Goal: Information Seeking & Learning: Learn about a topic

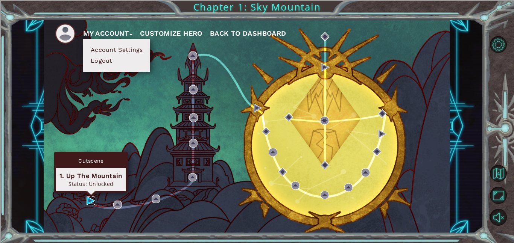
click at [91, 202] on img at bounding box center [90, 201] width 9 height 9
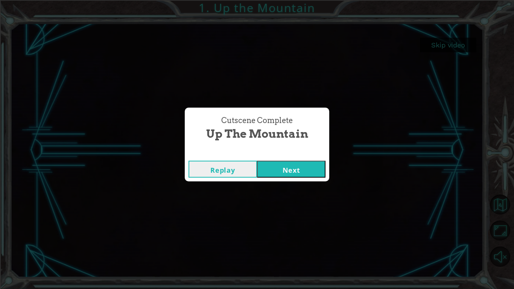
click at [234, 171] on button "Replay" at bounding box center [222, 169] width 68 height 17
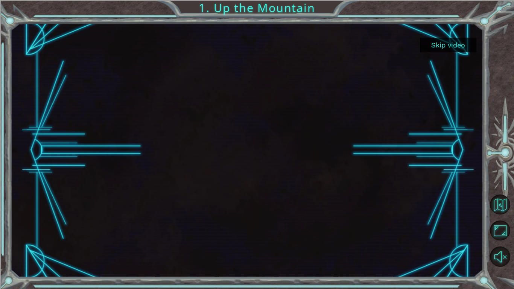
click at [234, 171] on div at bounding box center [247, 150] width 452 height 254
click at [443, 45] on button "Skip video" at bounding box center [448, 45] width 56 height 15
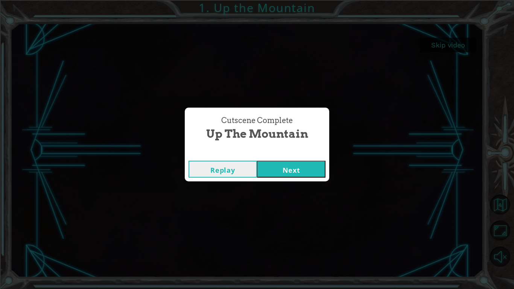
click at [306, 168] on button "Next" at bounding box center [291, 169] width 68 height 17
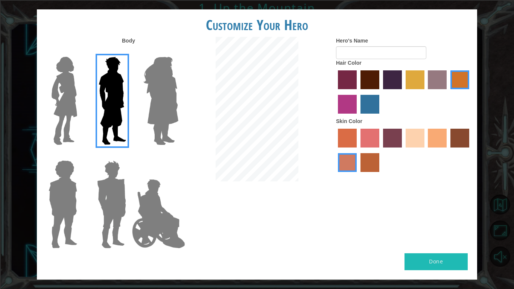
click at [158, 105] on img at bounding box center [160, 101] width 41 height 94
click at [178, 52] on input "Hero Amethyst" at bounding box center [178, 52] width 0 height 0
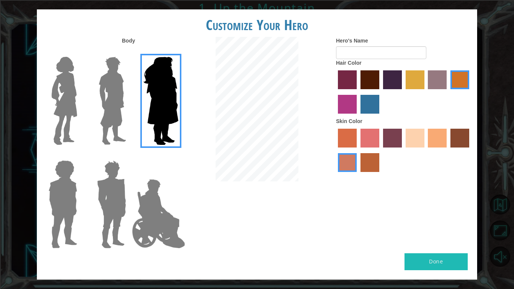
click at [105, 221] on img at bounding box center [111, 204] width 35 height 94
click at [129, 155] on input "Hero Garnet" at bounding box center [129, 155] width 0 height 0
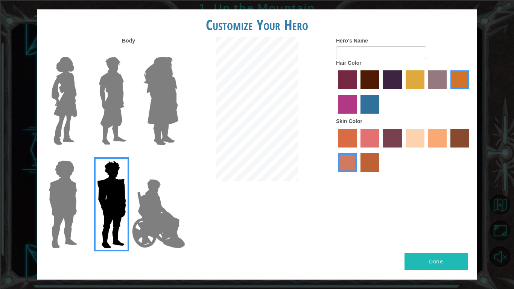
click at [82, 209] on div at bounding box center [61, 201] width 49 height 103
click at [69, 209] on img at bounding box center [62, 204] width 35 height 94
click at [80, 155] on input "Hero Steven" at bounding box center [80, 155] width 0 height 0
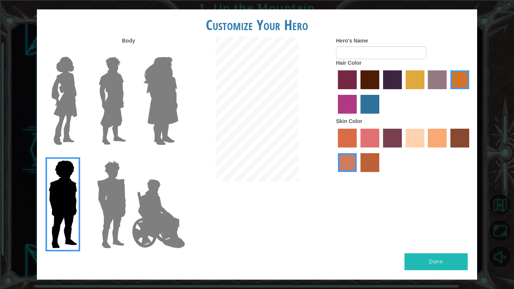
click at [60, 124] on img at bounding box center [65, 101] width 32 height 94
click at [80, 52] on input "Hero Connie" at bounding box center [80, 52] width 0 height 0
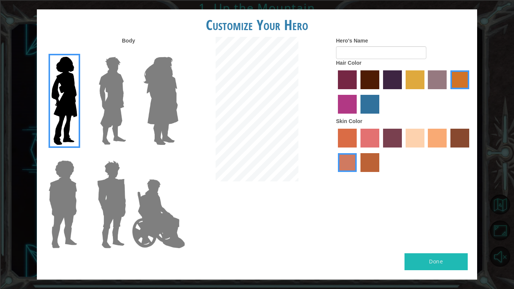
click at [339, 82] on label "paprika hair color" at bounding box center [347, 79] width 19 height 19
click at [335, 92] on input "paprika hair color" at bounding box center [335, 92] width 0 height 0
click at [370, 79] on label "maroon hair color" at bounding box center [369, 79] width 19 height 19
click at [358, 92] on input "maroon hair color" at bounding box center [358, 92] width 0 height 0
click at [394, 79] on label "hot purple hair color" at bounding box center [392, 79] width 19 height 19
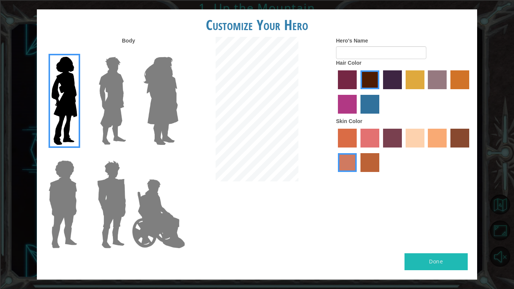
click at [380, 92] on input "hot purple hair color" at bounding box center [380, 92] width 0 height 0
click at [437, 81] on label "bazaar hair color" at bounding box center [437, 79] width 19 height 19
click at [425, 92] on input "bazaar hair color" at bounding box center [425, 92] width 0 height 0
click at [377, 106] on label "lachmara hair color" at bounding box center [369, 104] width 19 height 19
click at [358, 116] on input "lachmara hair color" at bounding box center [358, 116] width 0 height 0
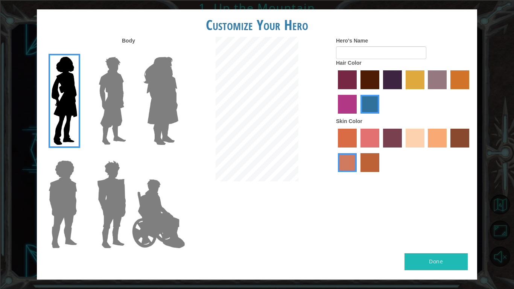
click at [446, 70] on label "bazaar hair color" at bounding box center [437, 79] width 19 height 19
click at [425, 92] on input "bazaar hair color" at bounding box center [425, 92] width 0 height 0
click at [352, 139] on label "sorbus skin color" at bounding box center [347, 138] width 19 height 19
click at [335, 150] on input "sorbus skin color" at bounding box center [335, 150] width 0 height 0
click at [366, 139] on label "froly skin color" at bounding box center [369, 138] width 19 height 19
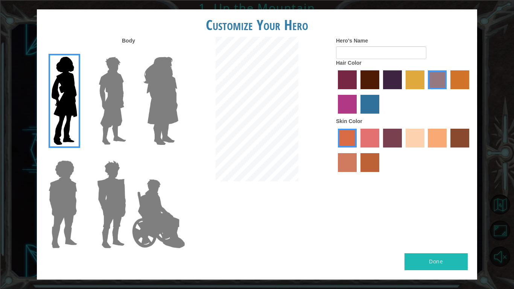
click at [358, 150] on input "froly skin color" at bounding box center [358, 150] width 0 height 0
click at [423, 138] on label "sandy beach skin color" at bounding box center [414, 138] width 19 height 19
click at [403, 150] on input "sandy beach skin color" at bounding box center [403, 150] width 0 height 0
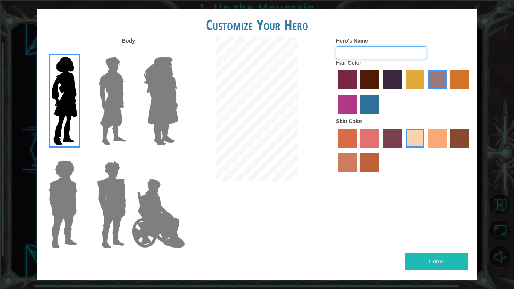
click at [375, 54] on input "Hero's Name" at bounding box center [381, 52] width 90 height 13
type input "B"
type input "l"
type input "r"
type input "f"
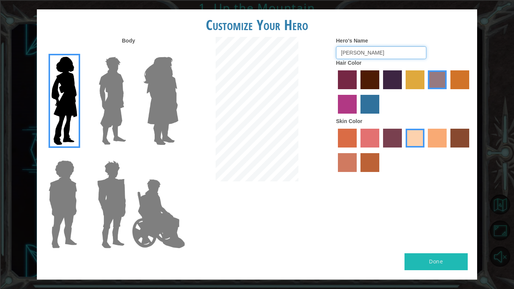
type input "[PERSON_NAME]"
click at [453, 243] on button "Done" at bounding box center [435, 261] width 63 height 17
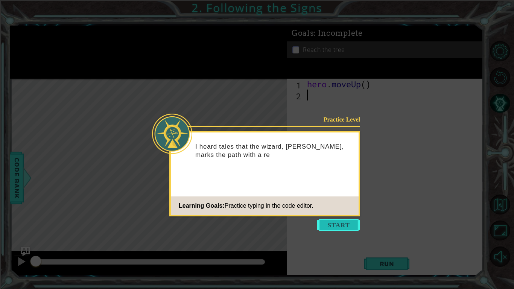
click at [340, 221] on button "Start" at bounding box center [338, 225] width 43 height 12
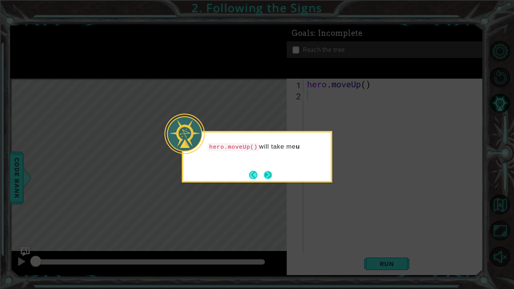
click at [268, 176] on button "Next" at bounding box center [268, 174] width 9 height 9
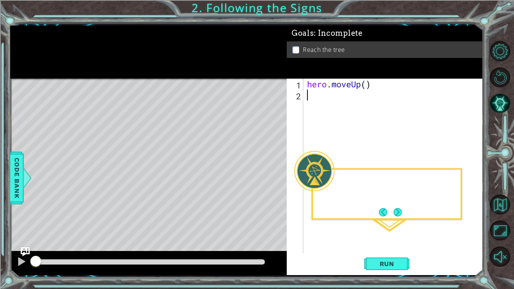
click at [268, 176] on div "Level Map" at bounding box center [183, 189] width 347 height 221
click at [396, 215] on button "Next" at bounding box center [397, 212] width 9 height 9
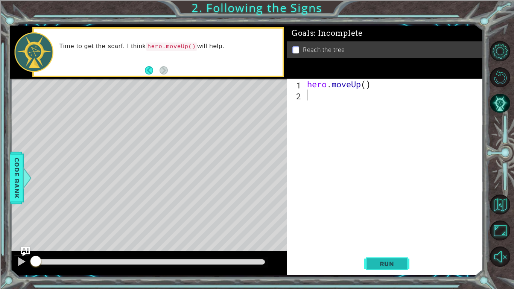
click at [382, 243] on span "Run" at bounding box center [387, 264] width 30 height 8
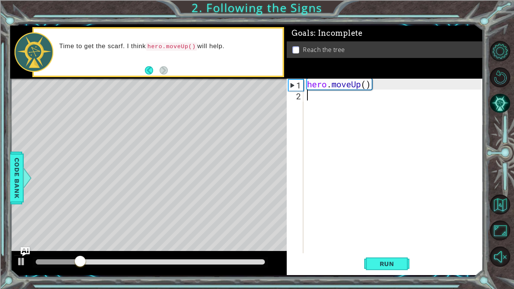
click at [297, 84] on div "1" at bounding box center [295, 85] width 15 height 11
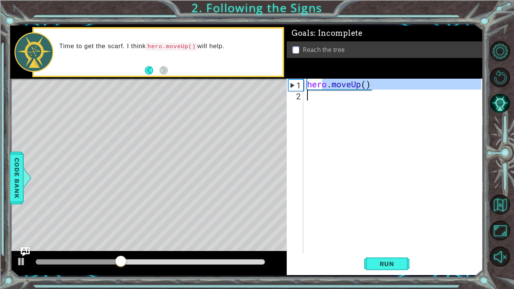
drag, startPoint x: 322, startPoint y: 86, endPoint x: 344, endPoint y: 91, distance: 22.7
click at [344, 91] on div "hero . moveUp ( )" at bounding box center [394, 177] width 179 height 196
type textarea "hero.moveUp()"
click at [342, 104] on div "hero . moveUp ( )" at bounding box center [393, 166] width 176 height 174
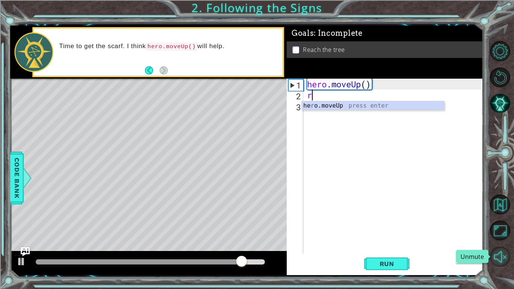
click at [506, 243] on button "Unmute" at bounding box center [500, 256] width 20 height 20
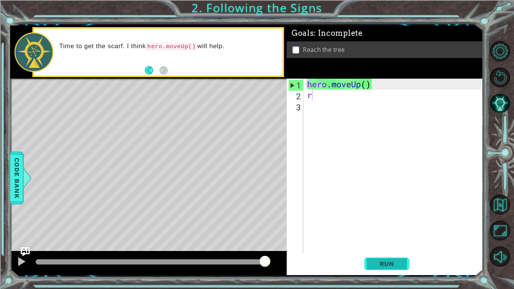
click at [382, 243] on span "Run" at bounding box center [387, 264] width 30 height 8
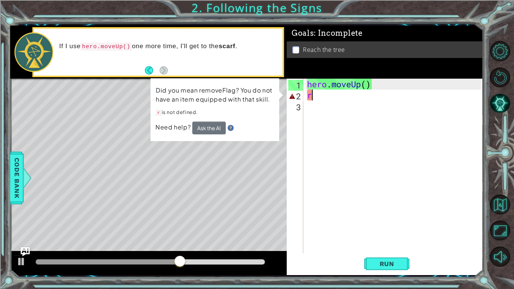
click at [325, 99] on div "hero . moveUp ( ) r" at bounding box center [394, 177] width 179 height 196
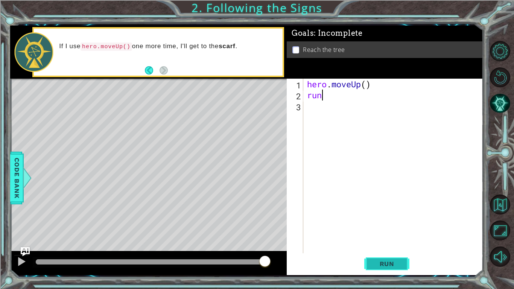
type textarea "run"
click at [390, 243] on span "Run" at bounding box center [387, 264] width 30 height 8
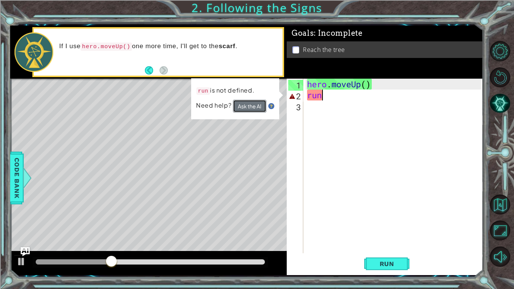
click at [243, 106] on button "Ask the AI" at bounding box center [249, 106] width 33 height 13
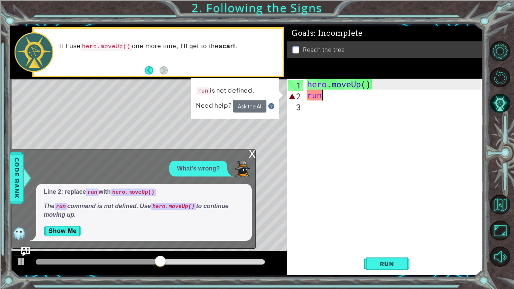
click at [319, 123] on div "hero . moveUp ( ) run" at bounding box center [394, 177] width 179 height 196
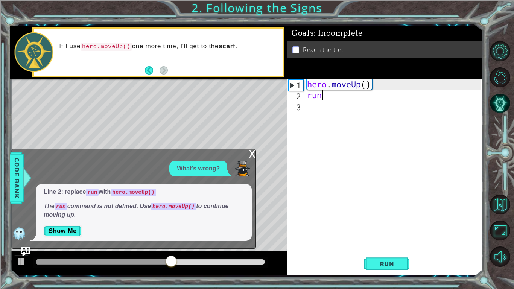
type textarea "r"
type textarea "hero.moveUp()"
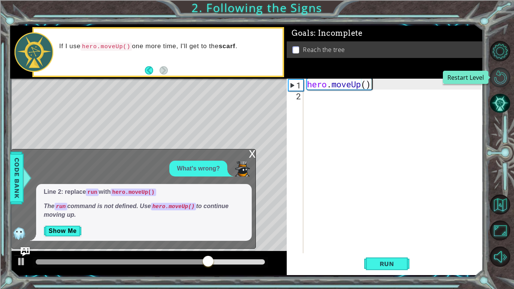
click at [503, 79] on button "Restart Level" at bounding box center [500, 77] width 20 height 20
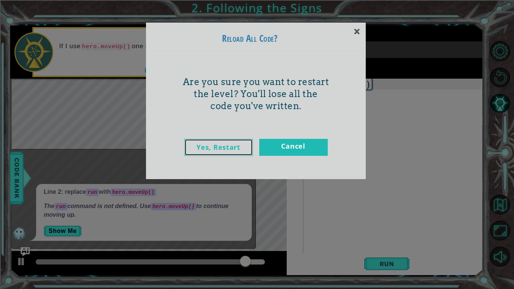
click at [222, 150] on link "Yes, Restart" at bounding box center [218, 147] width 68 height 17
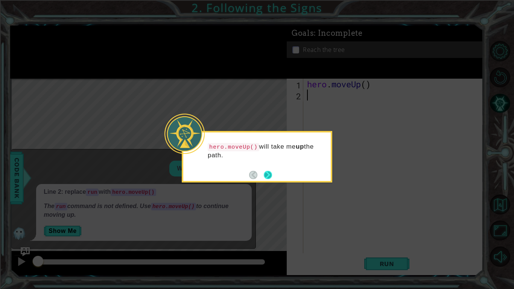
click at [266, 171] on button "Next" at bounding box center [268, 174] width 9 height 9
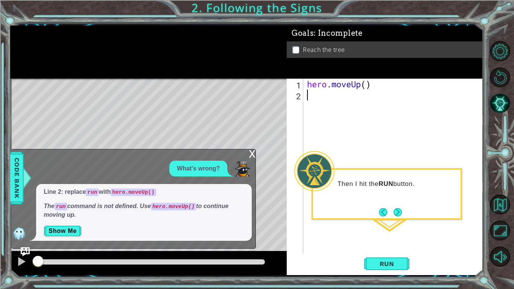
click at [310, 110] on div "hero . moveUp ( )" at bounding box center [394, 177] width 179 height 196
click at [74, 235] on button "Show Me" at bounding box center [63, 231] width 38 height 12
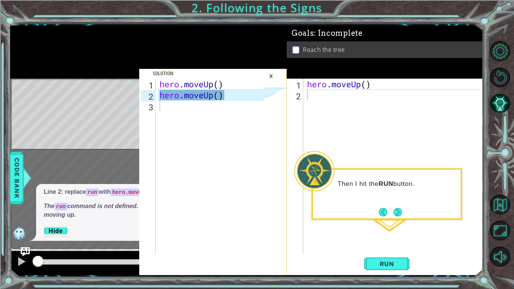
type textarea "hero.moveUp()"
click at [217, 95] on div "hero . moveUp ( ) hero . moveUp ( )" at bounding box center [213, 177] width 110 height 196
click at [237, 102] on div "hero . moveUp ( ) hero . moveUp ( )" at bounding box center [213, 177] width 110 height 196
click at [164, 108] on div "hero . moveUp ( ) hero . moveUp ( )" at bounding box center [213, 177] width 110 height 196
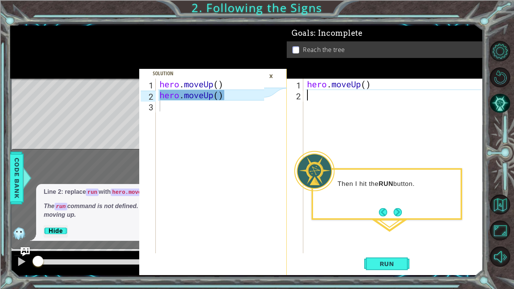
click at [308, 103] on div "hero . moveUp ( )" at bounding box center [394, 177] width 179 height 196
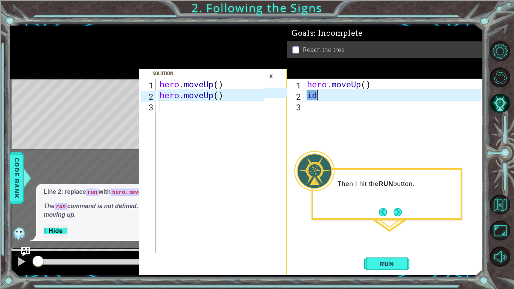
type textarea "i"
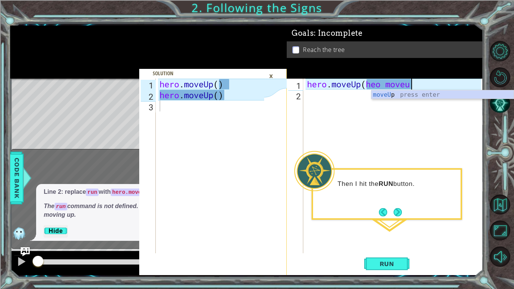
scroll to position [0, 5]
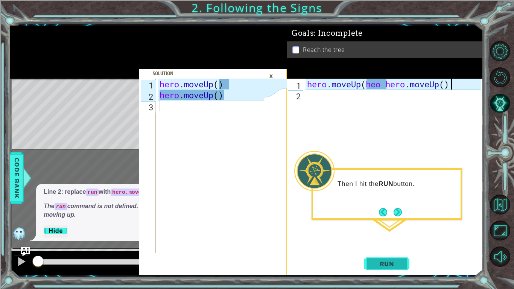
click at [383, 243] on span "Run" at bounding box center [387, 264] width 30 height 8
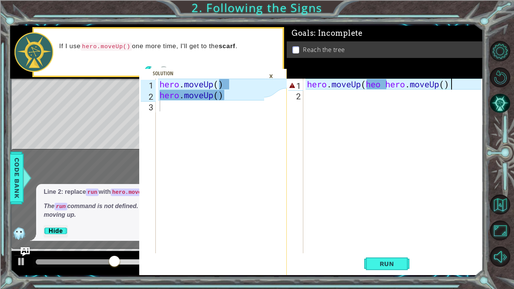
click at [273, 77] on div "×" at bounding box center [271, 76] width 12 height 13
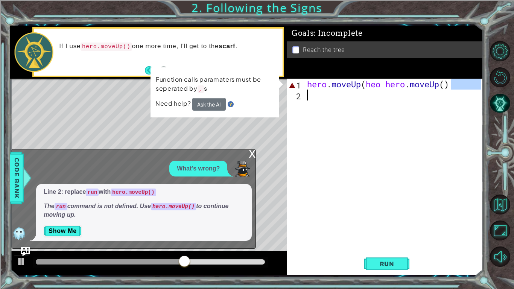
drag, startPoint x: 461, startPoint y: 86, endPoint x: 364, endPoint y: 93, distance: 96.9
click at [364, 93] on div "hero . moveUp ( heo hero . moveUp ( )" at bounding box center [394, 177] width 179 height 196
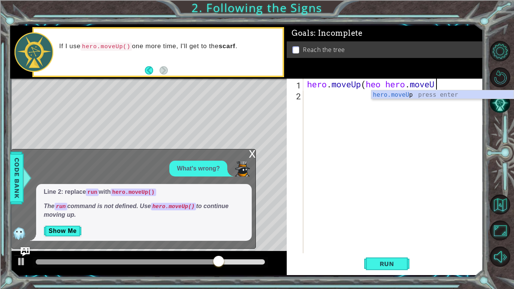
type textarea "hero.moveUp(heo hero.move"
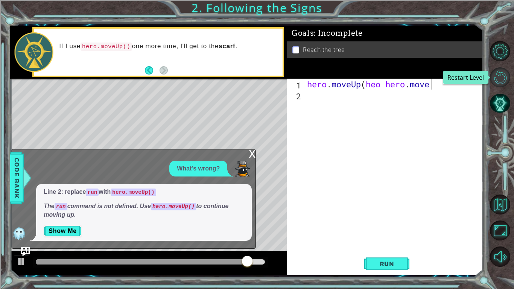
click at [502, 80] on button "Restart Level" at bounding box center [500, 77] width 20 height 20
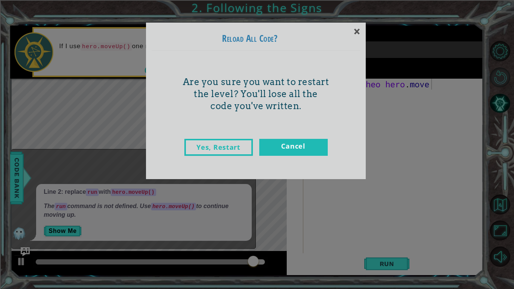
click at [502, 80] on div "× Reload All Code? Are you sure you want to restart the level? You'll lose all …" at bounding box center [257, 144] width 514 height 289
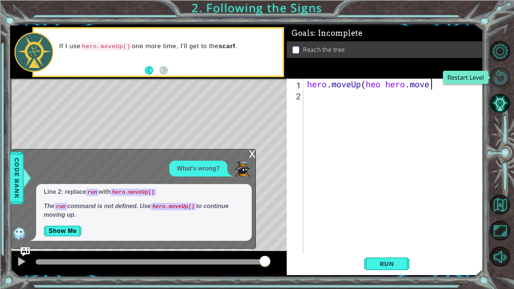
click at [502, 80] on button "Restart Level" at bounding box center [500, 77] width 20 height 20
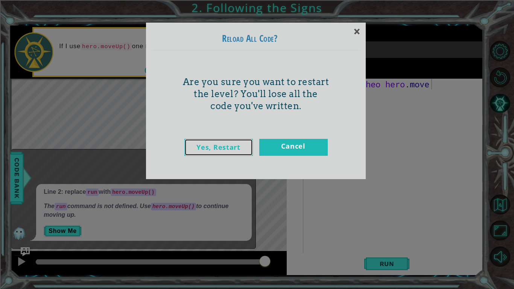
click at [239, 147] on link "Yes, Restart" at bounding box center [218, 147] width 68 height 17
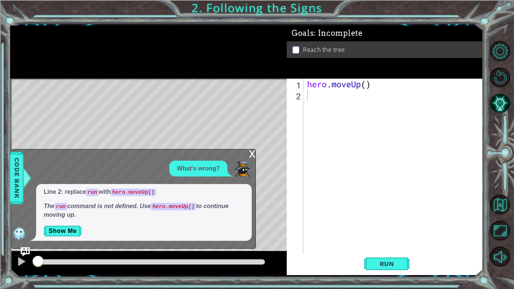
scroll to position [0, 0]
click at [394, 243] on button "Run" at bounding box center [386, 264] width 45 height 20
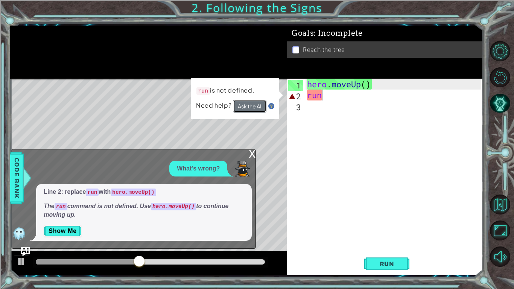
click at [245, 108] on button "Ask the AI" at bounding box center [249, 106] width 33 height 13
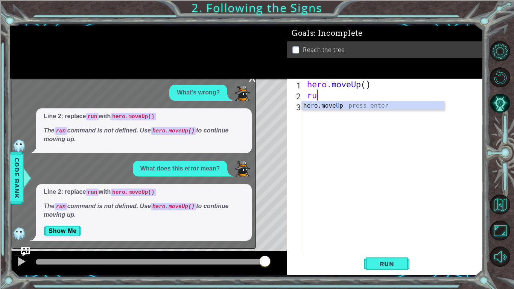
type textarea "r"
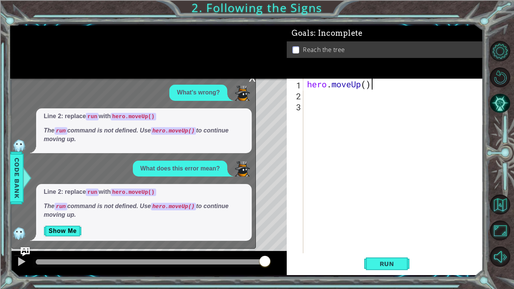
click at [372, 88] on div "hero . moveUp ( )" at bounding box center [394, 177] width 179 height 196
click at [368, 87] on div "hero . moveUp ( )" at bounding box center [394, 177] width 179 height 196
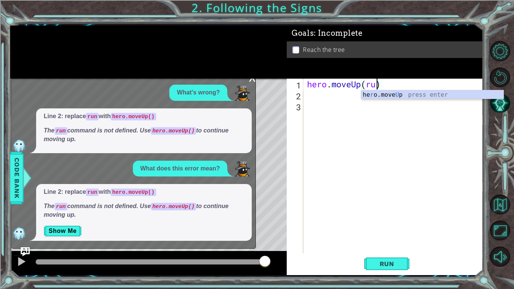
type textarea "hero.moveUp(run)"
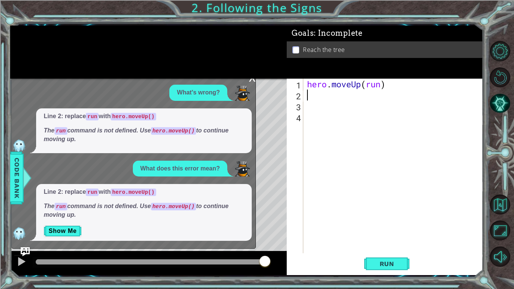
scroll to position [0, 0]
type textarea "hero.moveUp(run)"
click at [398, 243] on span "Run" at bounding box center [387, 264] width 30 height 8
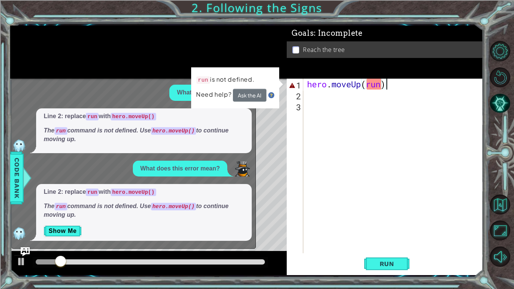
click at [298, 51] on p at bounding box center [295, 49] width 7 height 7
drag, startPoint x: 377, startPoint y: 80, endPoint x: 383, endPoint y: 88, distance: 9.9
click at [383, 88] on div "hero . moveUp ( run )" at bounding box center [394, 177] width 179 height 196
type textarea "n"
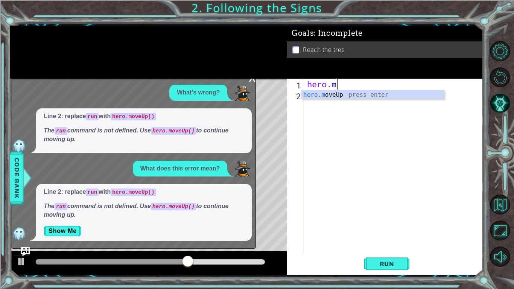
type textarea "h"
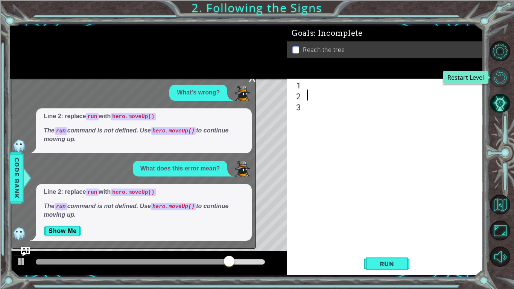
click at [504, 82] on button "Restart Level" at bounding box center [500, 77] width 20 height 20
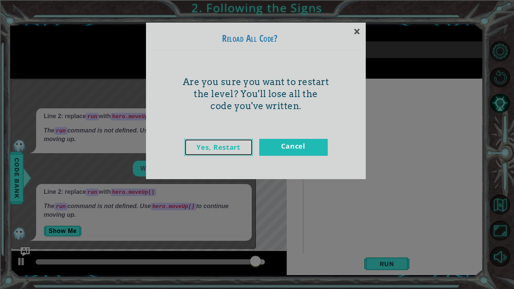
click at [205, 151] on link "Yes, Restart" at bounding box center [218, 147] width 68 height 17
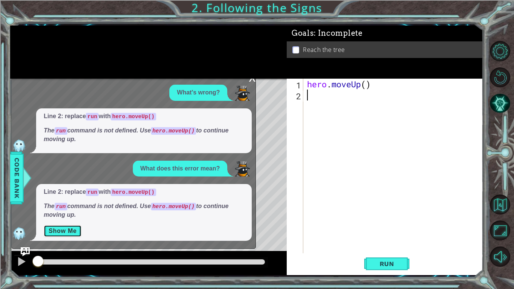
click at [64, 231] on button "Show Me" at bounding box center [63, 231] width 38 height 12
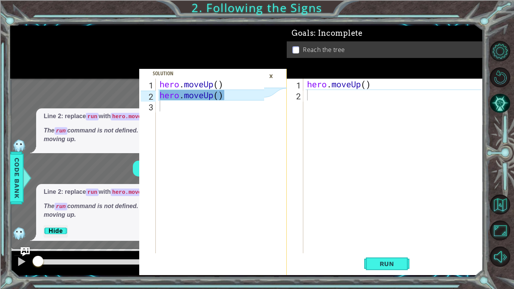
click at [325, 98] on div "hero . moveUp ( )" at bounding box center [394, 177] width 179 height 196
type textarea "h"
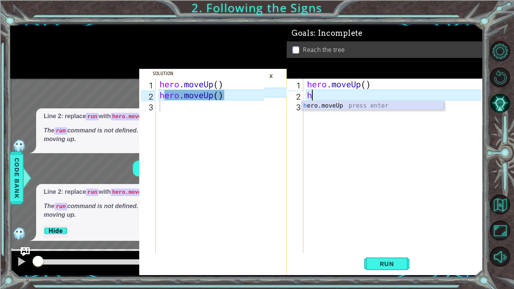
click at [335, 106] on div "h ero.moveUp press enter" at bounding box center [373, 114] width 142 height 27
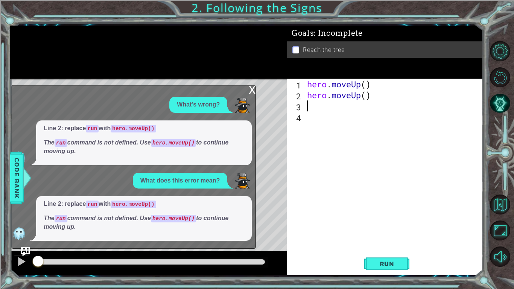
click at [336, 112] on div "hero . moveUp ( ) hero . moveUp ( )" at bounding box center [394, 177] width 179 height 196
click at [334, 108] on div "hero . moveUp ( ) hero . moveUp ( )" at bounding box center [394, 177] width 179 height 196
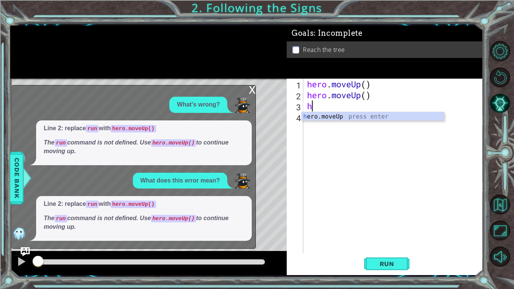
type textarea "he"
click at [338, 113] on div "he ro.moveUp press enter" at bounding box center [373, 125] width 142 height 27
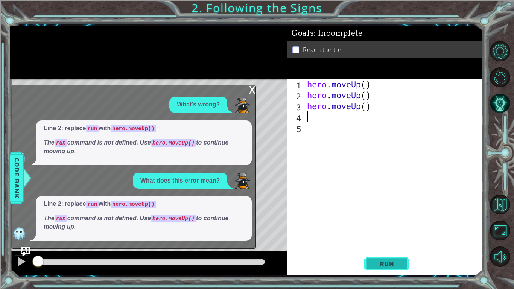
click at [394, 243] on span "Run" at bounding box center [387, 264] width 30 height 8
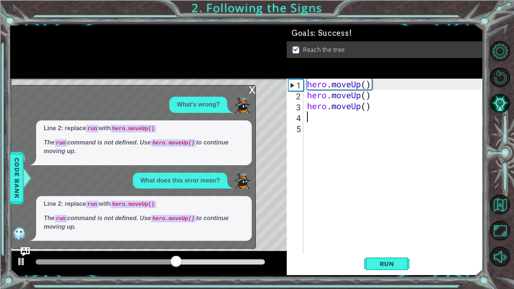
click at [251, 88] on div "x" at bounding box center [252, 89] width 7 height 8
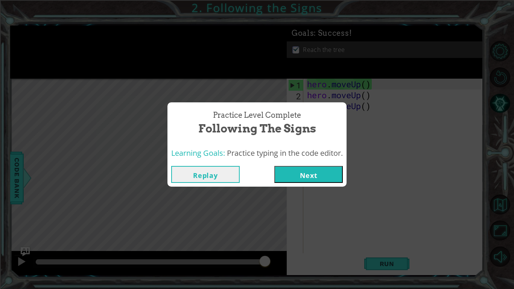
click at [321, 168] on button "Next" at bounding box center [308, 174] width 68 height 17
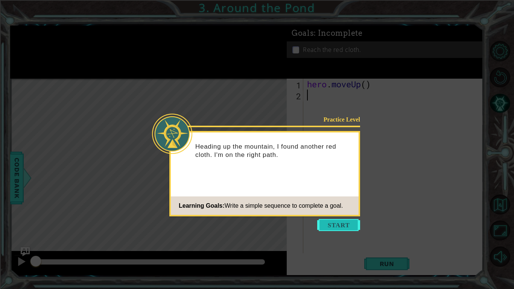
click at [344, 220] on button "Start" at bounding box center [338, 225] width 43 height 12
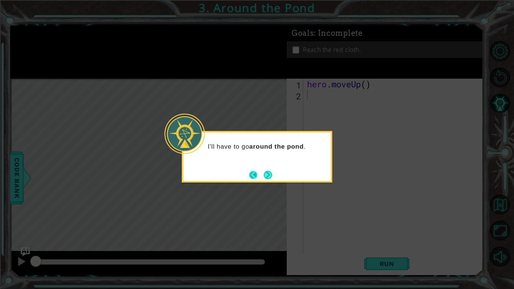
click at [260, 176] on button "Back" at bounding box center [256, 175] width 15 height 8
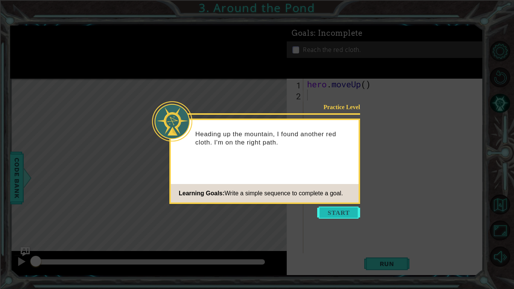
click at [340, 211] on button "Start" at bounding box center [338, 212] width 43 height 12
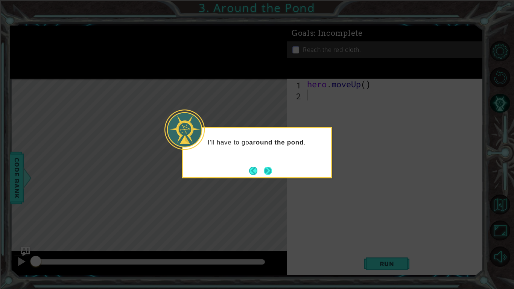
click at [269, 170] on button "Next" at bounding box center [268, 171] width 8 height 8
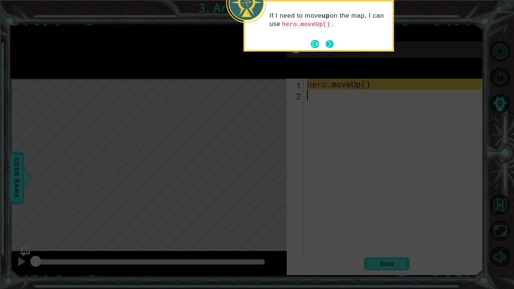
click at [326, 42] on button "Next" at bounding box center [329, 43] width 9 height 9
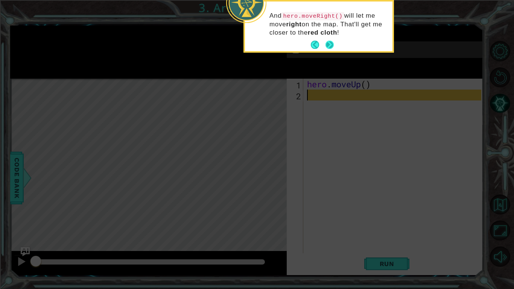
click at [328, 41] on button "Next" at bounding box center [329, 45] width 8 height 8
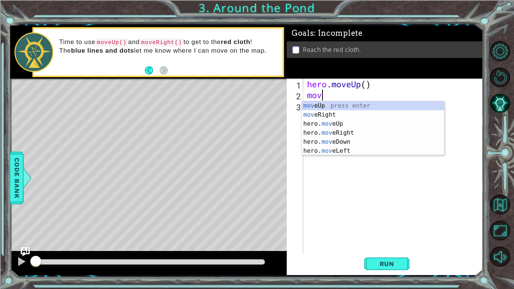
type textarea "move"
click at [335, 133] on div "move Up press enter move Right press enter hero. move Up press enter hero. move…" at bounding box center [373, 137] width 142 height 72
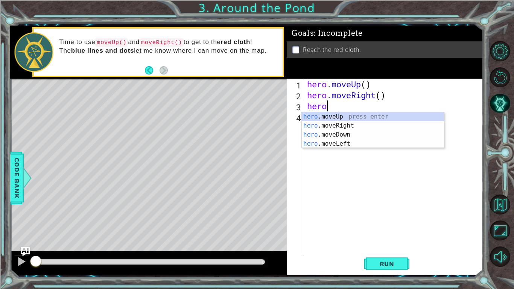
scroll to position [0, 1]
type textarea "[DOMAIN_NAME]"
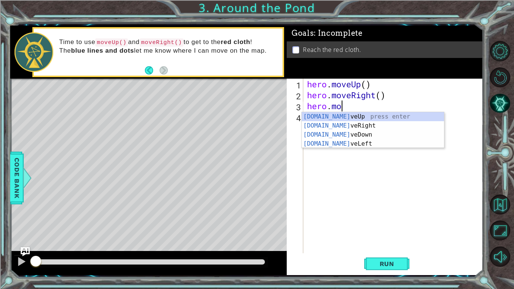
scroll to position [0, 1]
click at [328, 116] on div "[DOMAIN_NAME] veUp press enter [DOMAIN_NAME] veRight press enter [DOMAIN_NAME] …" at bounding box center [373, 139] width 142 height 54
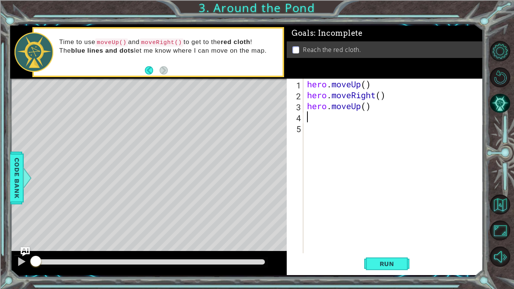
scroll to position [0, 0]
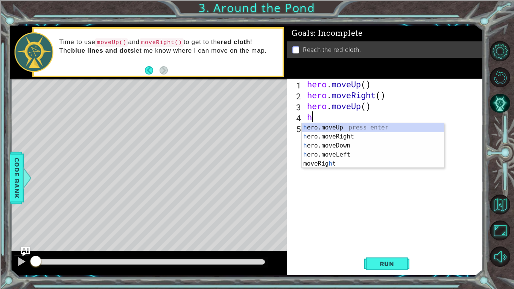
type textarea "hr"
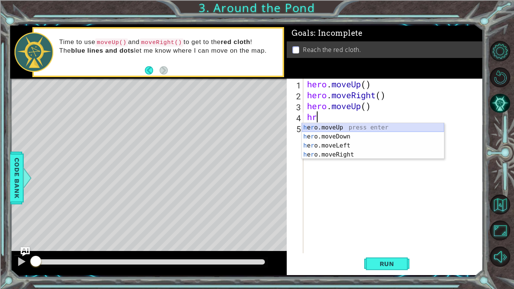
click at [357, 127] on div "h e r o.moveUp press enter h e r o.moveDown press enter h e r o.moveLeft press …" at bounding box center [373, 150] width 142 height 54
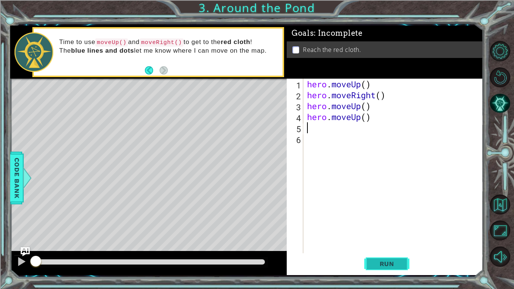
click at [400, 243] on span "Run" at bounding box center [387, 264] width 30 height 8
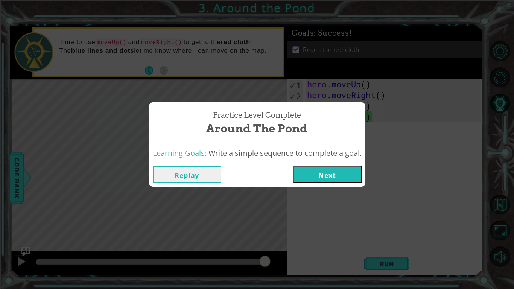
click at [333, 177] on button "Next" at bounding box center [327, 174] width 68 height 17
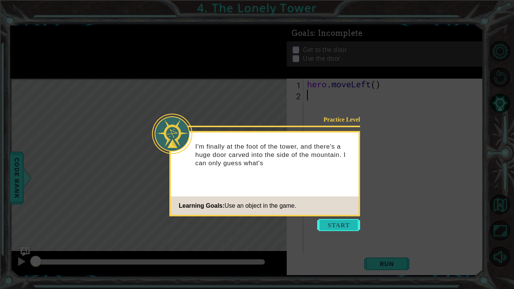
click at [335, 225] on button "Start" at bounding box center [338, 225] width 43 height 12
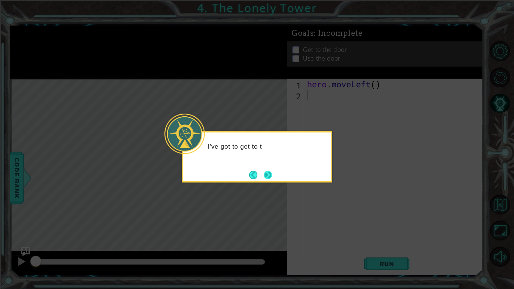
click at [262, 174] on button "Next" at bounding box center [268, 175] width 12 height 12
click at [264, 174] on button "Next" at bounding box center [268, 175] width 8 height 8
click at [261, 174] on icon at bounding box center [257, 144] width 514 height 289
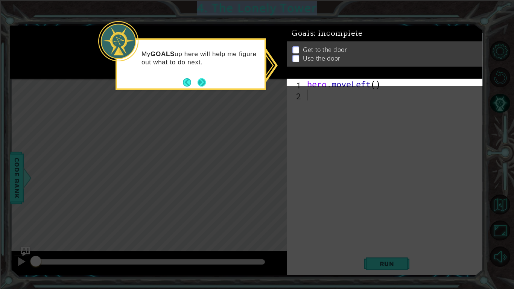
click at [203, 83] on button "Next" at bounding box center [201, 82] width 8 height 8
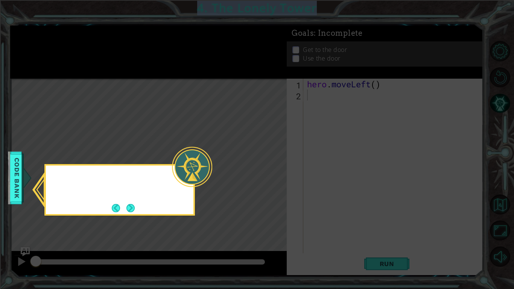
click at [203, 83] on icon at bounding box center [257, 144] width 514 height 289
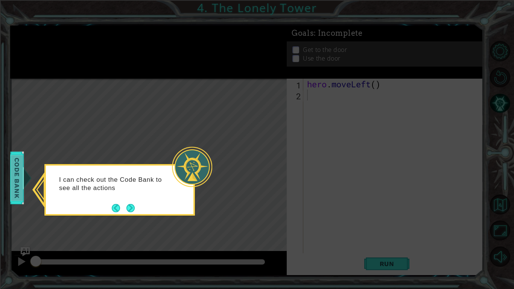
click at [18, 185] on span "Code Bank" at bounding box center [12, 178] width 12 height 46
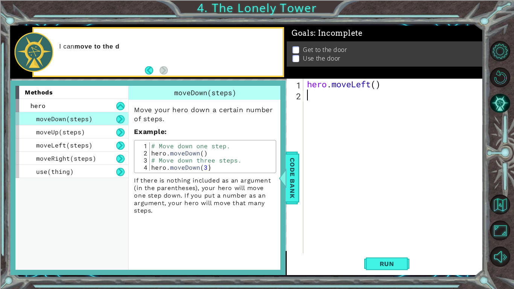
click at [238, 112] on p "Move your hero down a certain number of steps." at bounding box center [205, 114] width 142 height 18
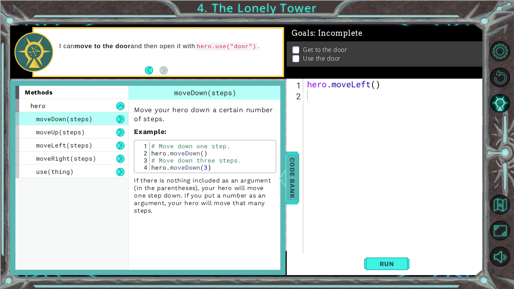
click at [290, 167] on span "Code Bank" at bounding box center [296, 178] width 12 height 46
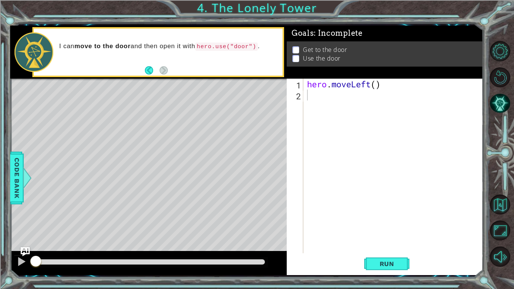
click at [296, 80] on div "1" at bounding box center [295, 85] width 15 height 11
click at [313, 98] on div "hero . moveLeft ( )" at bounding box center [394, 177] width 179 height 196
type textarea "g"
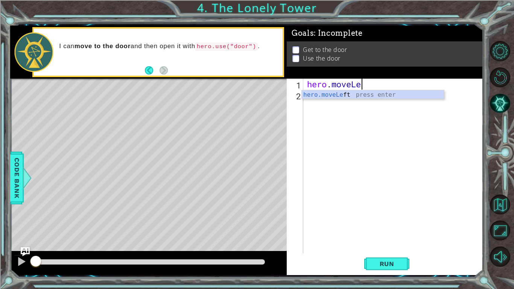
type textarea "hero.moveLe"
click at [500, 243] on button "Mute" at bounding box center [500, 256] width 20 height 20
